Goal: Find specific page/section: Find specific page/section

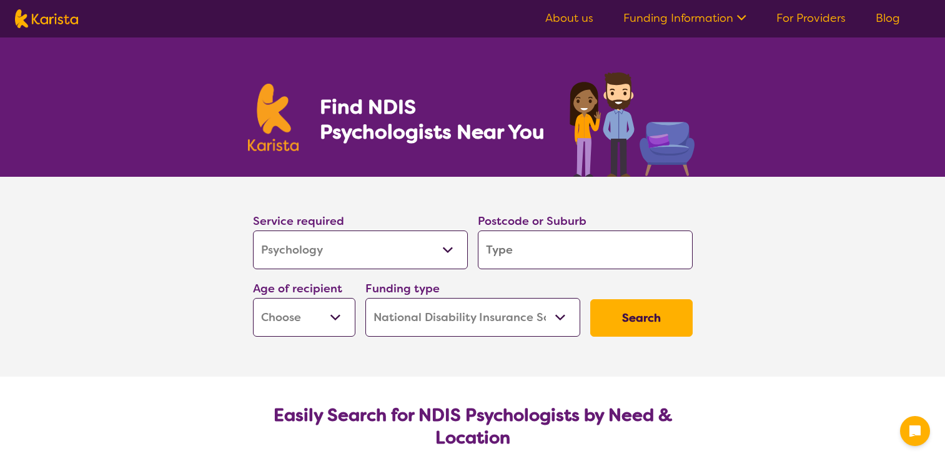
select select "Psychology"
select select "NDIS"
select select "Psychology"
select select "NDIS"
click at [546, 248] on input "search" at bounding box center [585, 249] width 215 height 39
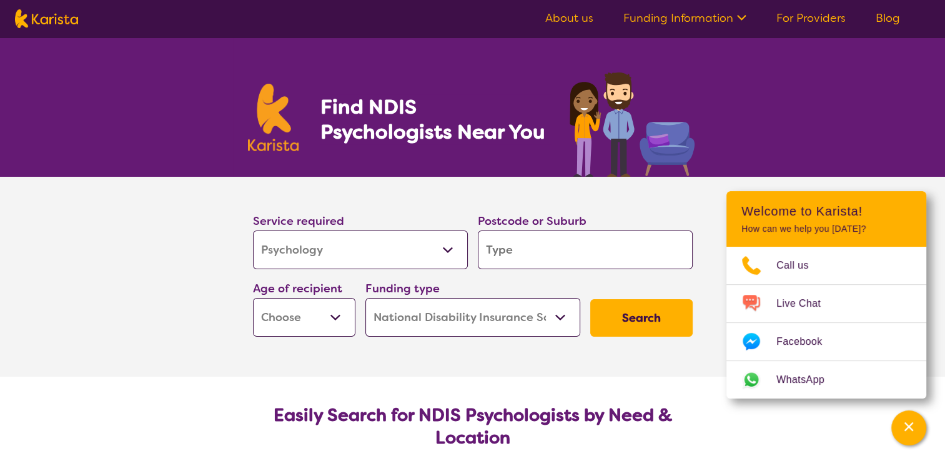
click at [516, 254] on input "search" at bounding box center [585, 249] width 215 height 39
type input "3"
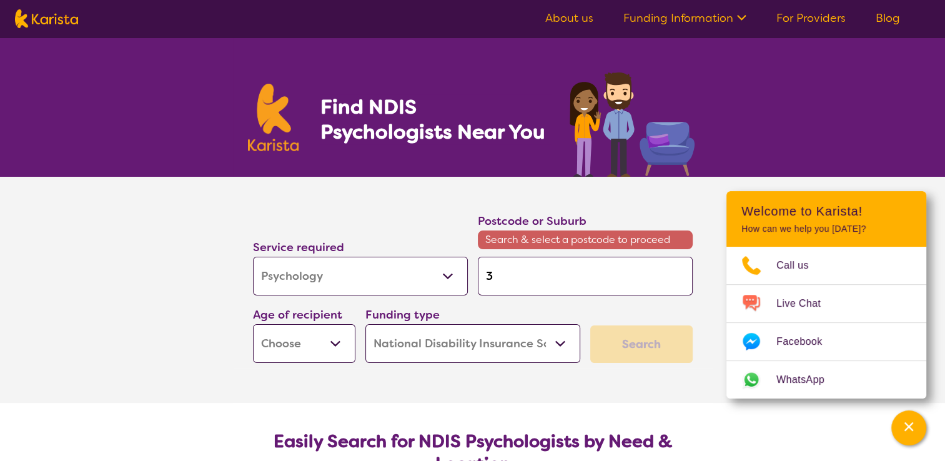
type input "31"
type input "313"
type input "3139"
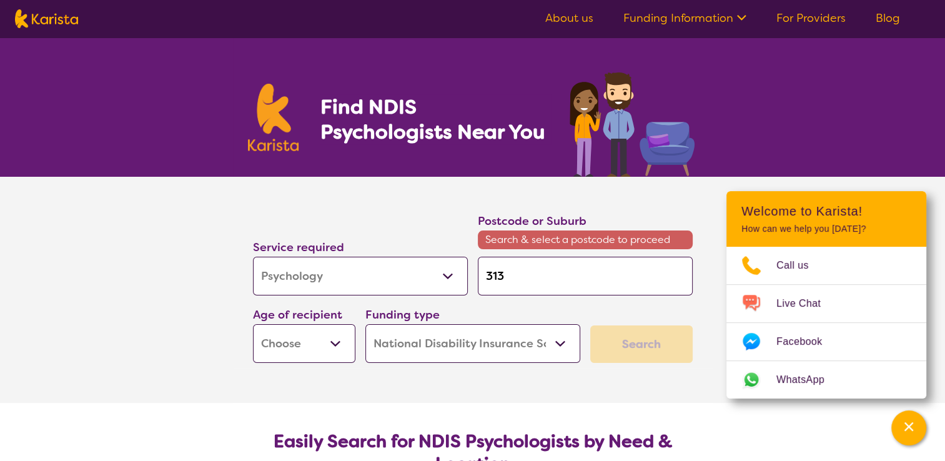
type input "3139"
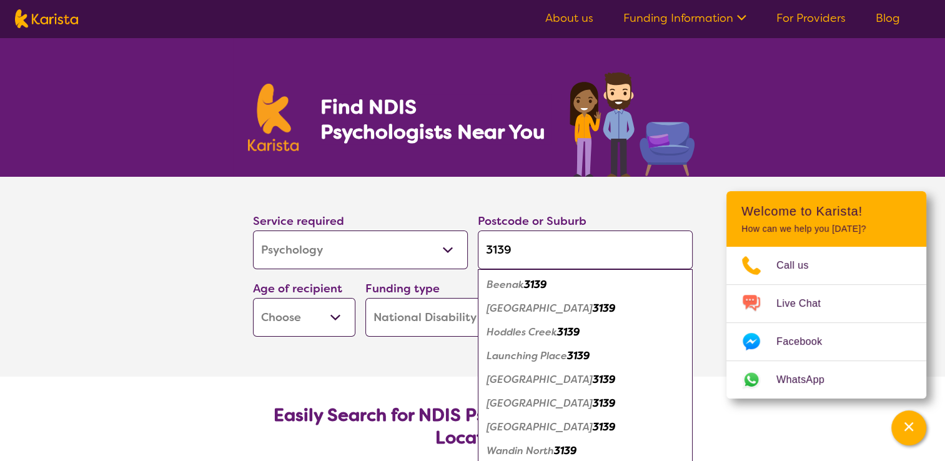
click at [546, 455] on em "Wandin North" at bounding box center [519, 450] width 67 height 13
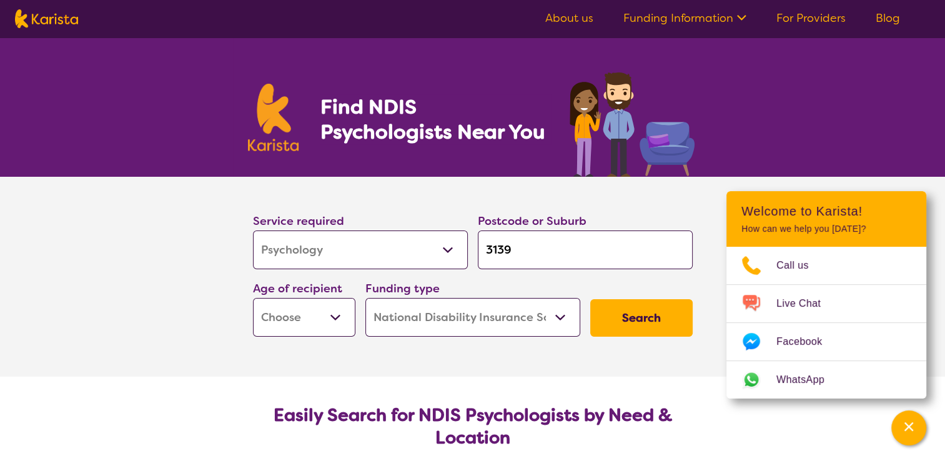
click at [534, 248] on input "3139" at bounding box center [585, 249] width 215 height 39
type input "313"
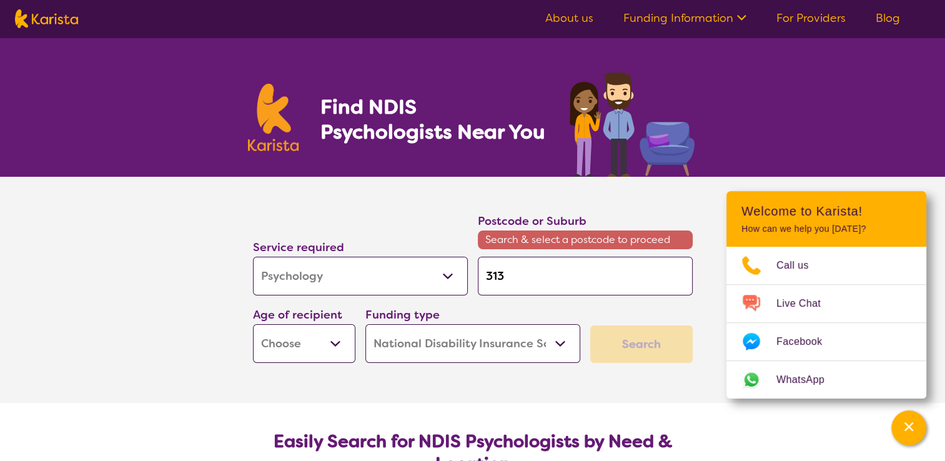
type input "31"
type input "3"
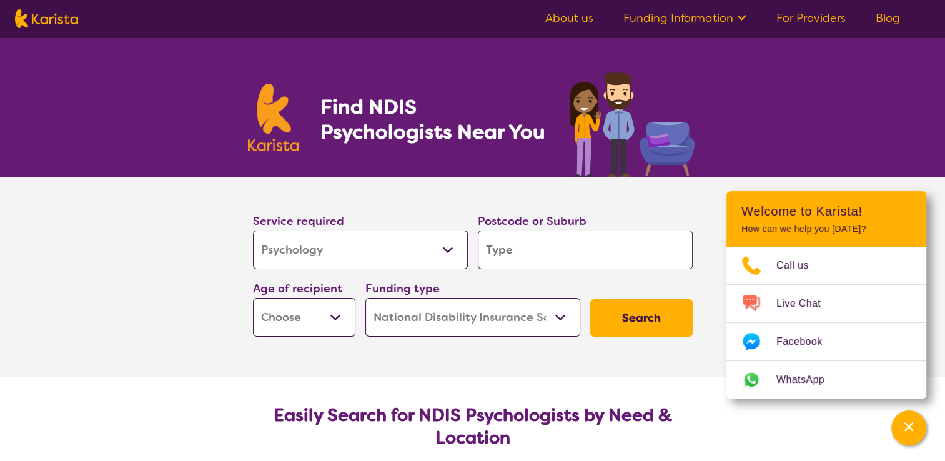
type input "y"
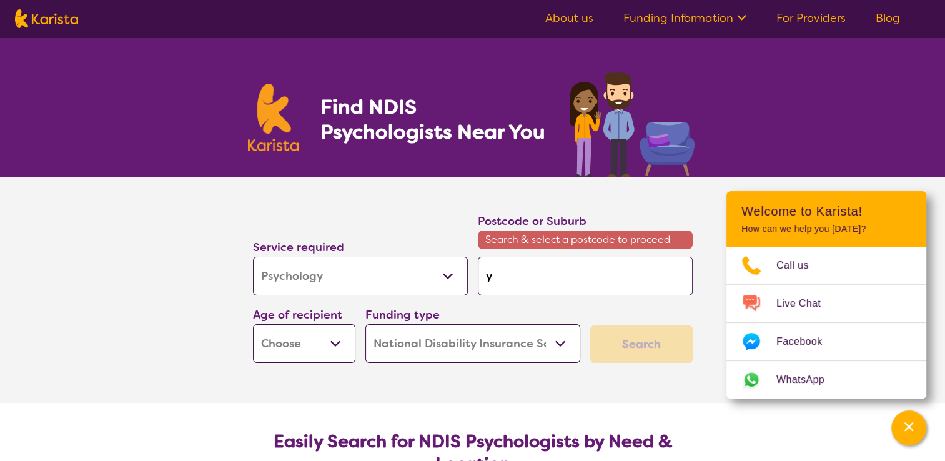
type input "ya"
type input "yar"
type input "yarr"
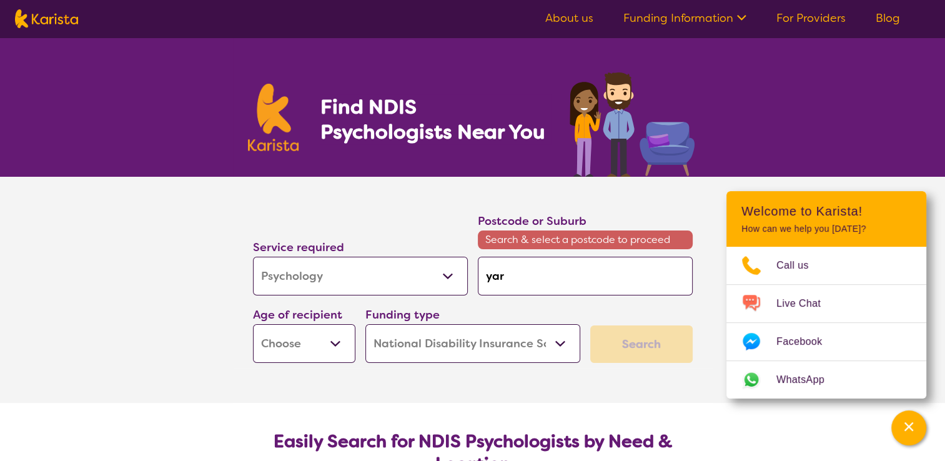
type input "yarr"
type input "yarra"
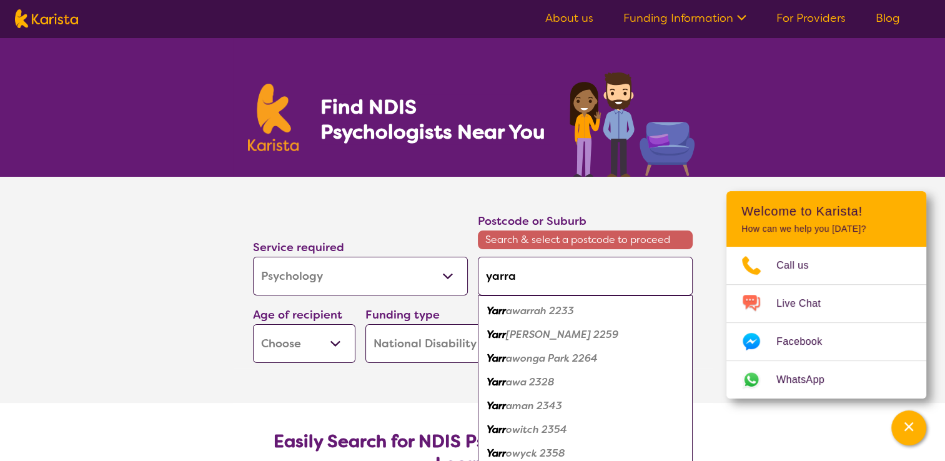
type input "yarra"
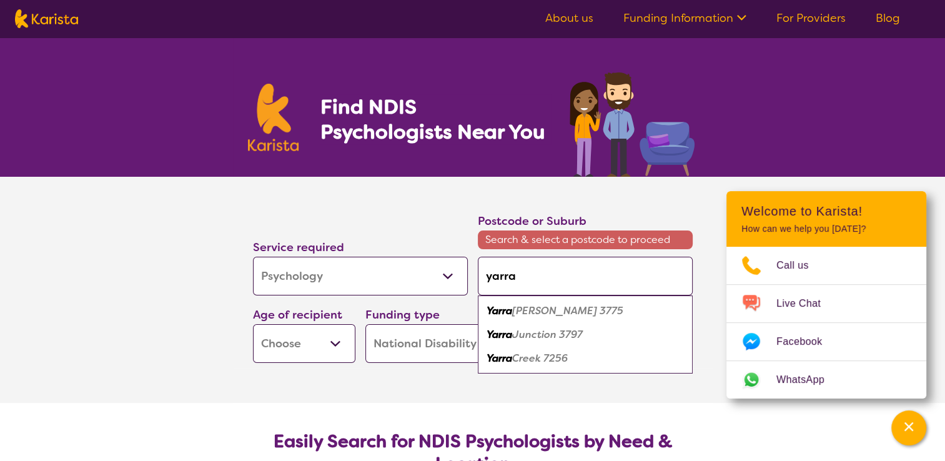
click at [558, 333] on em "Junction 3797" at bounding box center [547, 334] width 71 height 13
type input "3797"
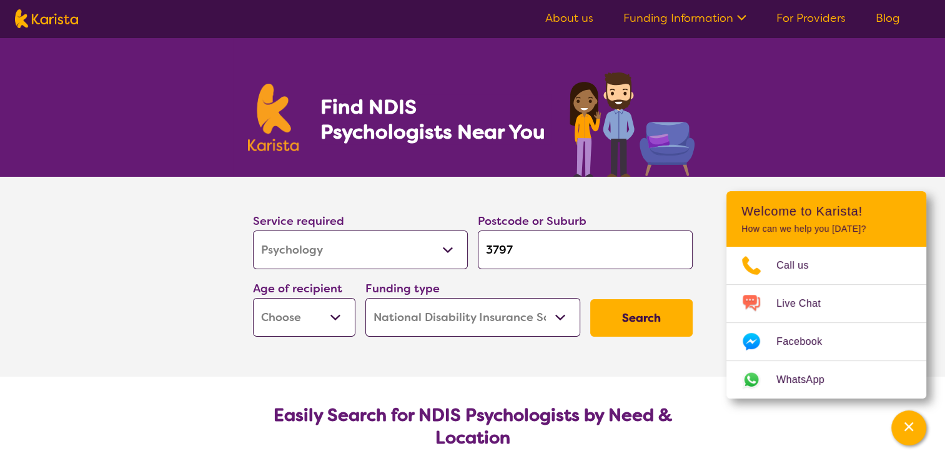
click at [337, 320] on select "Early Childhood - 0 to 9 Child - 10 to 11 Adolescent - 12 to 17 Adult - 18 to 6…" at bounding box center [304, 317] width 102 height 39
select select "AS"
click at [253, 298] on select "Early Childhood - 0 to 9 Child - 10 to 11 Adolescent - 12 to 17 Adult - 18 to 6…" at bounding box center [304, 317] width 102 height 39
select select "AS"
click at [628, 318] on button "Search" at bounding box center [641, 317] width 102 height 37
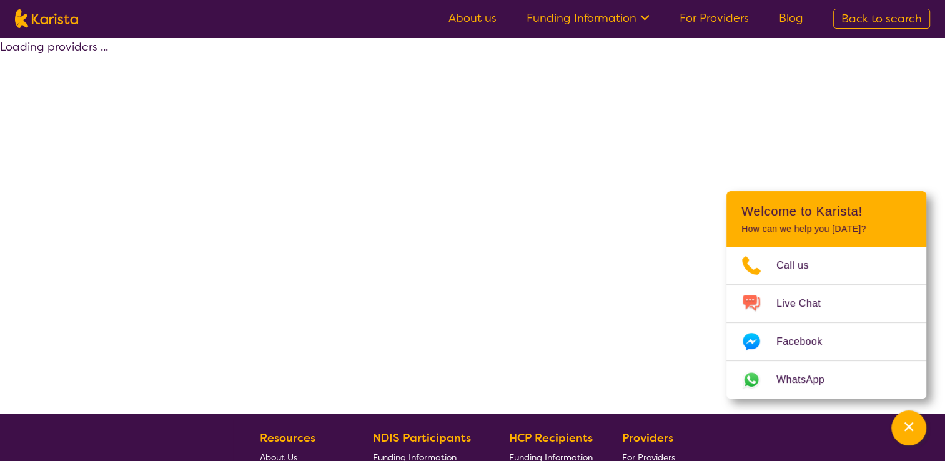
select select "by_score"
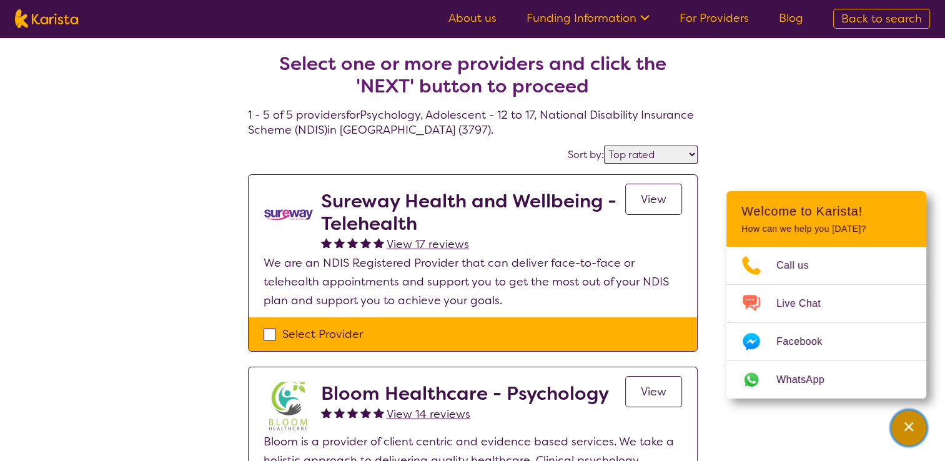
click at [905, 418] on div "Channel Menu" at bounding box center [908, 427] width 25 height 27
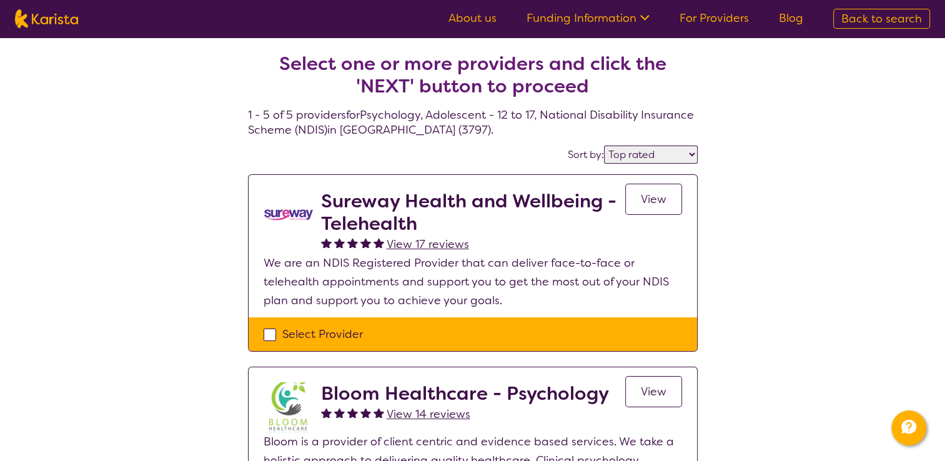
click at [639, 191] on link "View" at bounding box center [653, 199] width 57 height 31
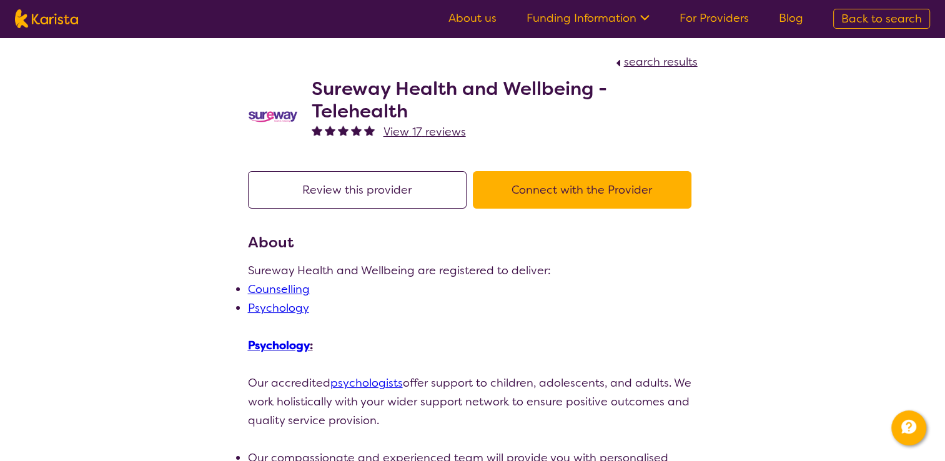
select select "by_score"
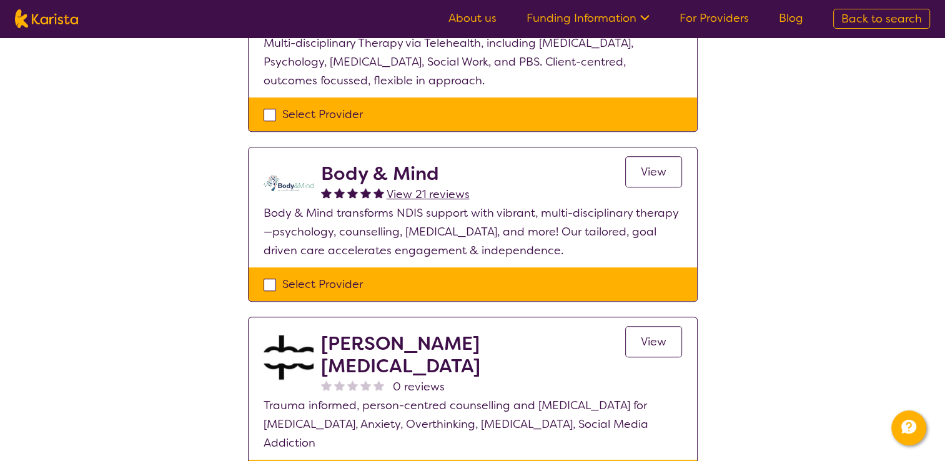
scroll to position [569, 0]
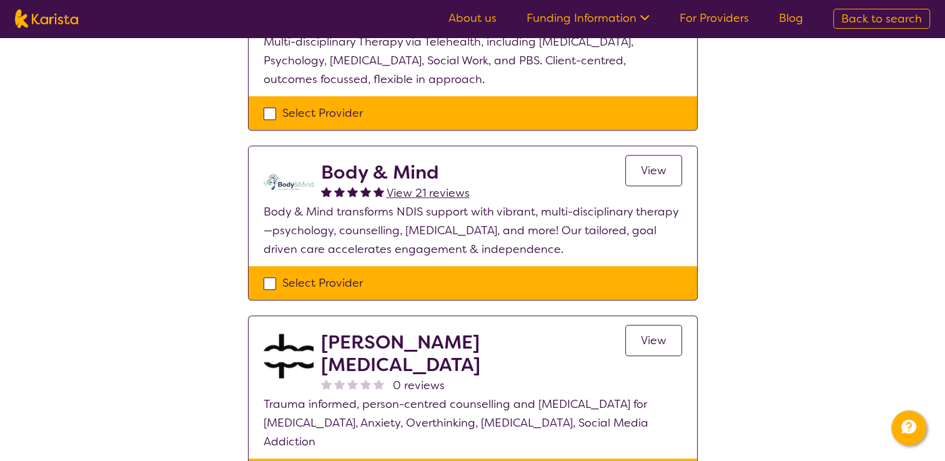
click at [654, 174] on span "View" at bounding box center [654, 170] width 26 height 15
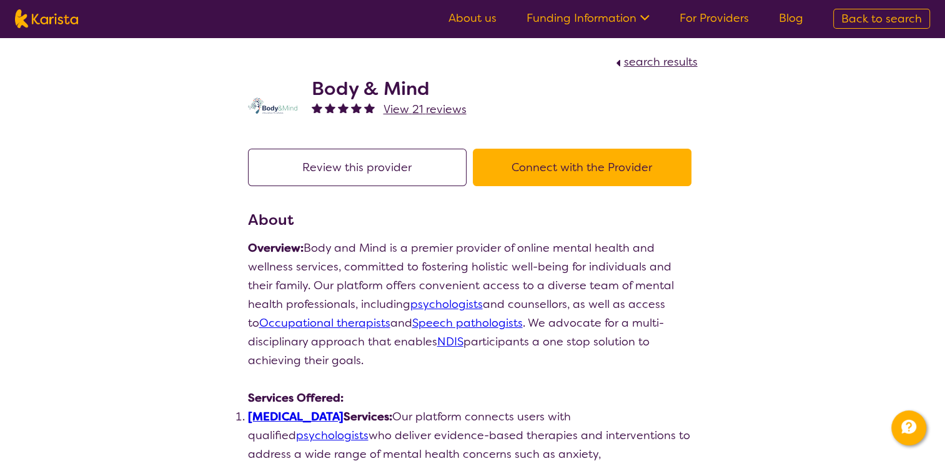
click at [521, 175] on button "Connect with the Provider" at bounding box center [582, 167] width 219 height 37
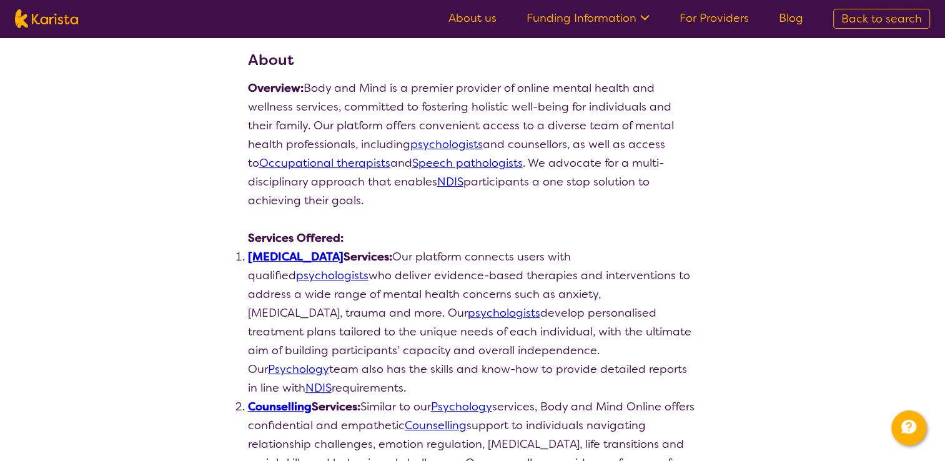
scroll to position [162, 0]
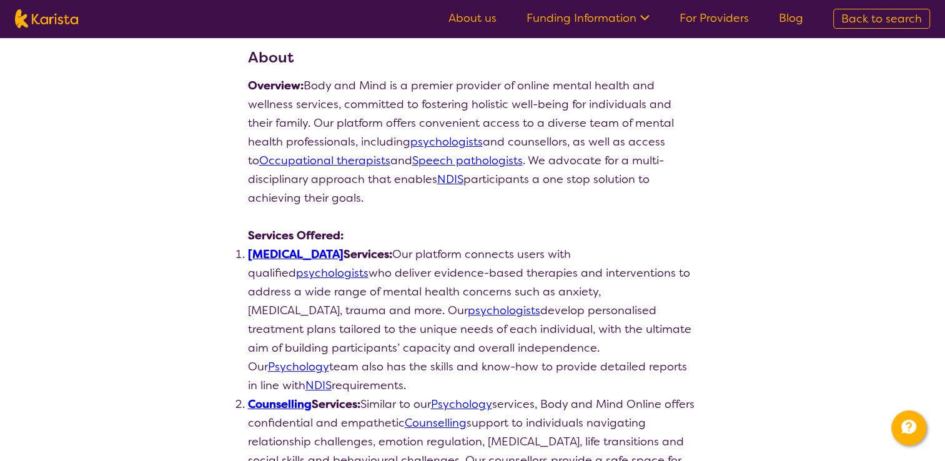
select select "by_score"
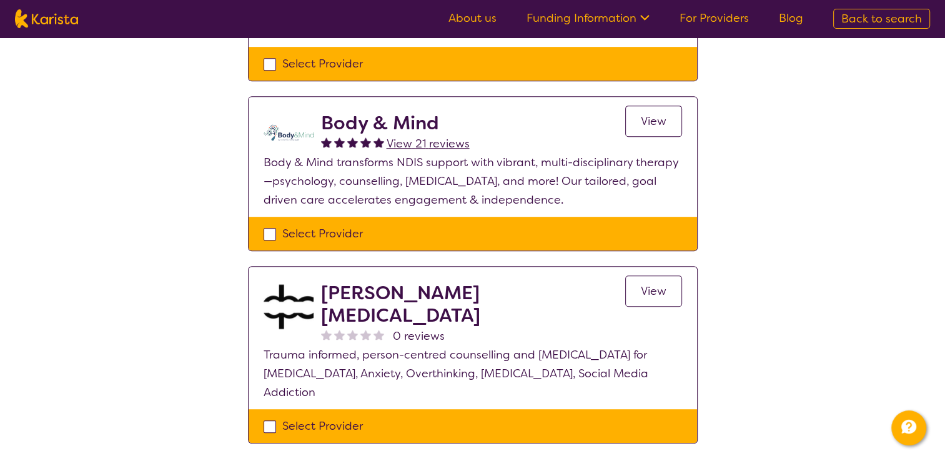
scroll to position [618, 0]
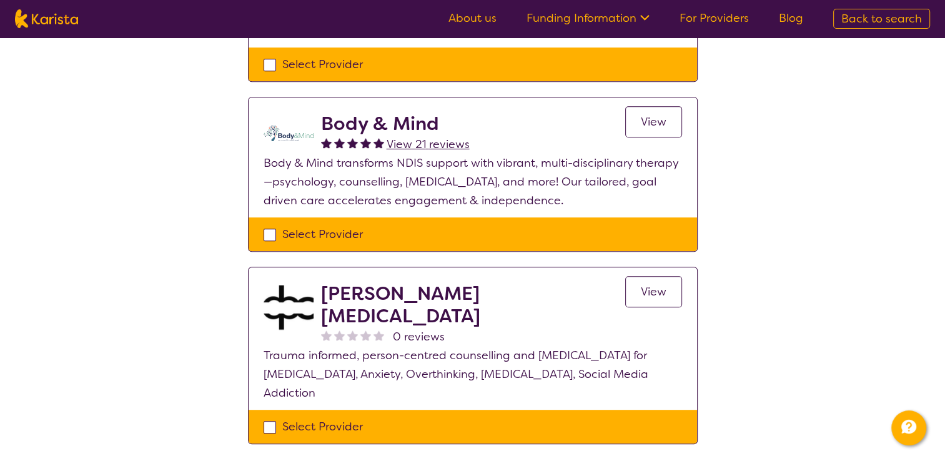
click at [360, 123] on h2 "Body & Mind" at bounding box center [395, 123] width 149 height 22
click at [664, 119] on span "View" at bounding box center [654, 121] width 26 height 15
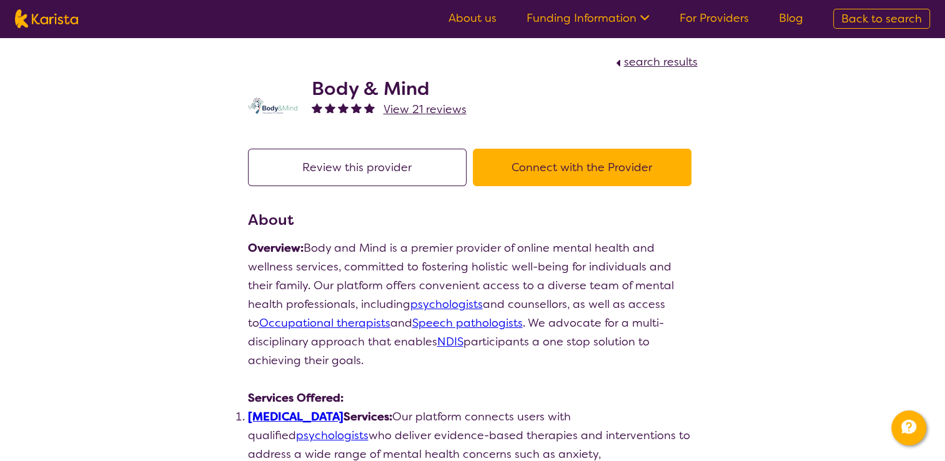
click at [252, 107] on img at bounding box center [273, 105] width 50 height 16
drag, startPoint x: 252, startPoint y: 107, endPoint x: 292, endPoint y: 109, distance: 40.0
click at [292, 109] on img at bounding box center [273, 105] width 50 height 16
